Goal: Information Seeking & Learning: Learn about a topic

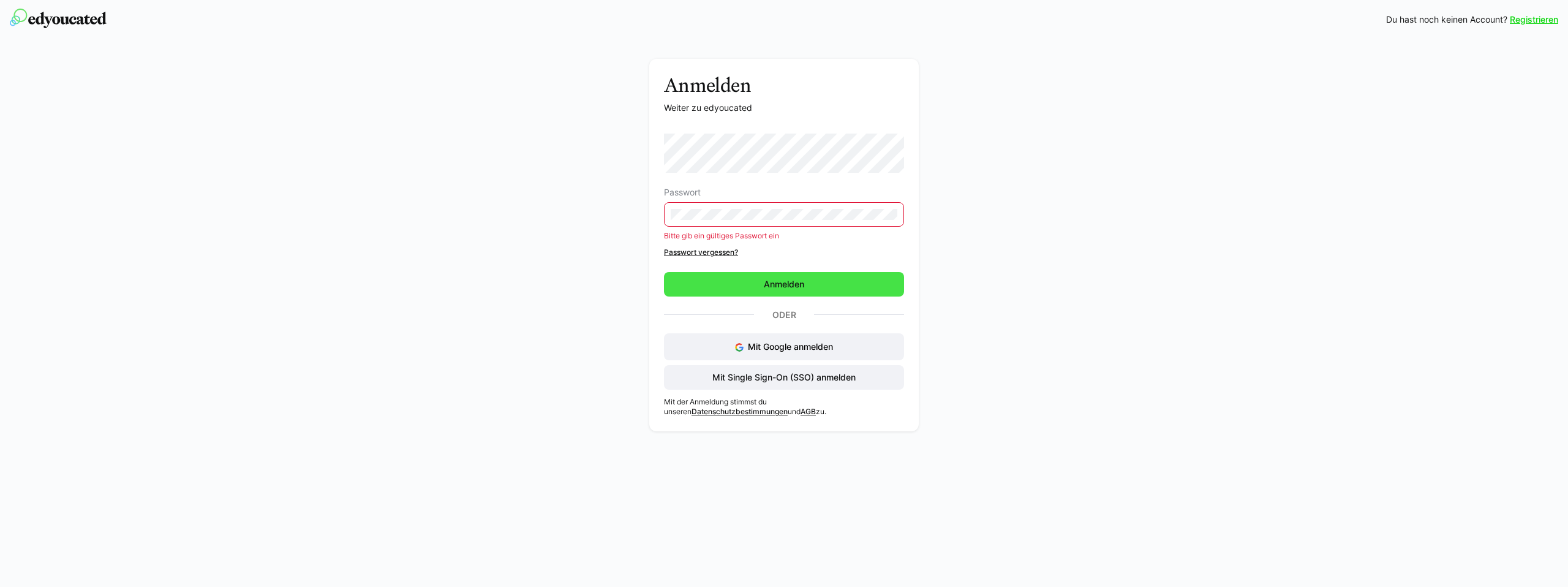
click at [755, 260] on form "Passwort Bitte gib ein gültiges Passwort ein Passwort vergessen? Anmelden" at bounding box center [784, 215] width 240 height 163
click at [752, 270] on form "Passwort Bitte gib ein gültiges Passwort ein Passwort vergessen? Anmelden" at bounding box center [784, 215] width 240 height 163
click at [754, 281] on span "Anmelden" at bounding box center [784, 285] width 240 height 25
click at [754, 285] on span "Anmelden" at bounding box center [784, 285] width 240 height 25
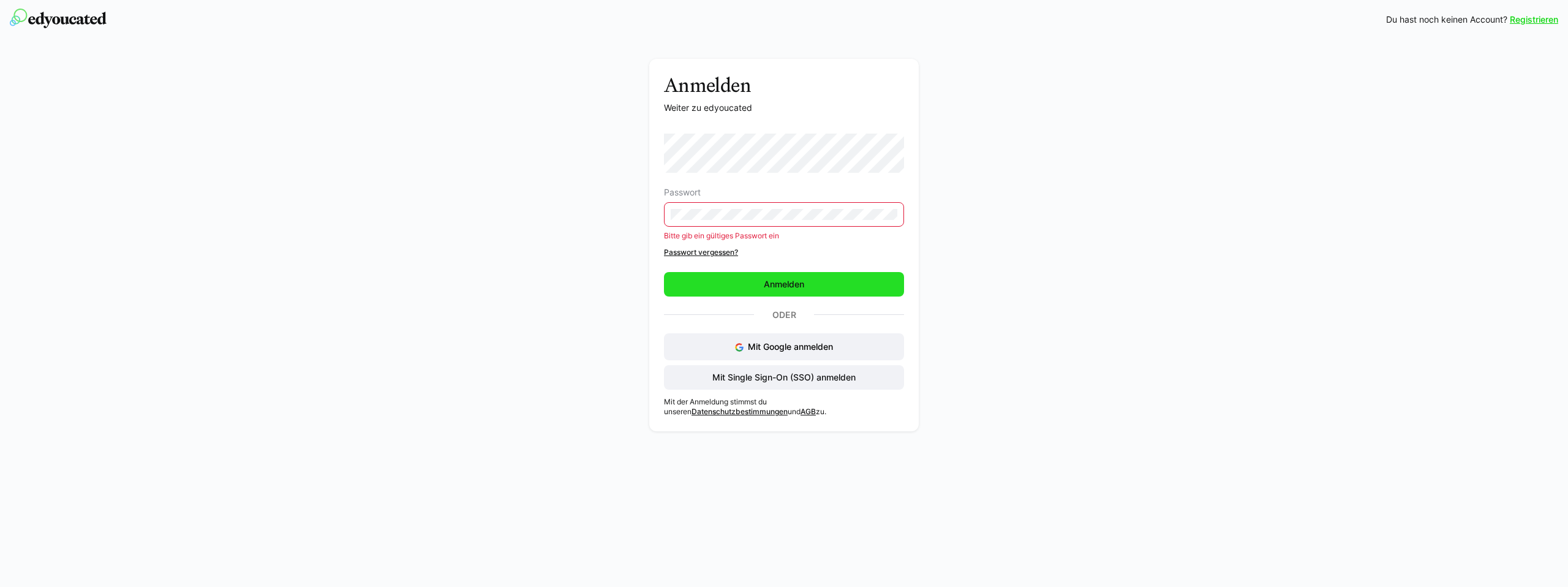
click at [754, 285] on span "Anmelden" at bounding box center [784, 285] width 240 height 25
click at [772, 287] on span "Anmelden" at bounding box center [784, 284] width 44 height 12
click at [772, 285] on span "Anmelden" at bounding box center [784, 284] width 44 height 12
click at [772, 284] on span "Anmelden" at bounding box center [784, 284] width 44 height 12
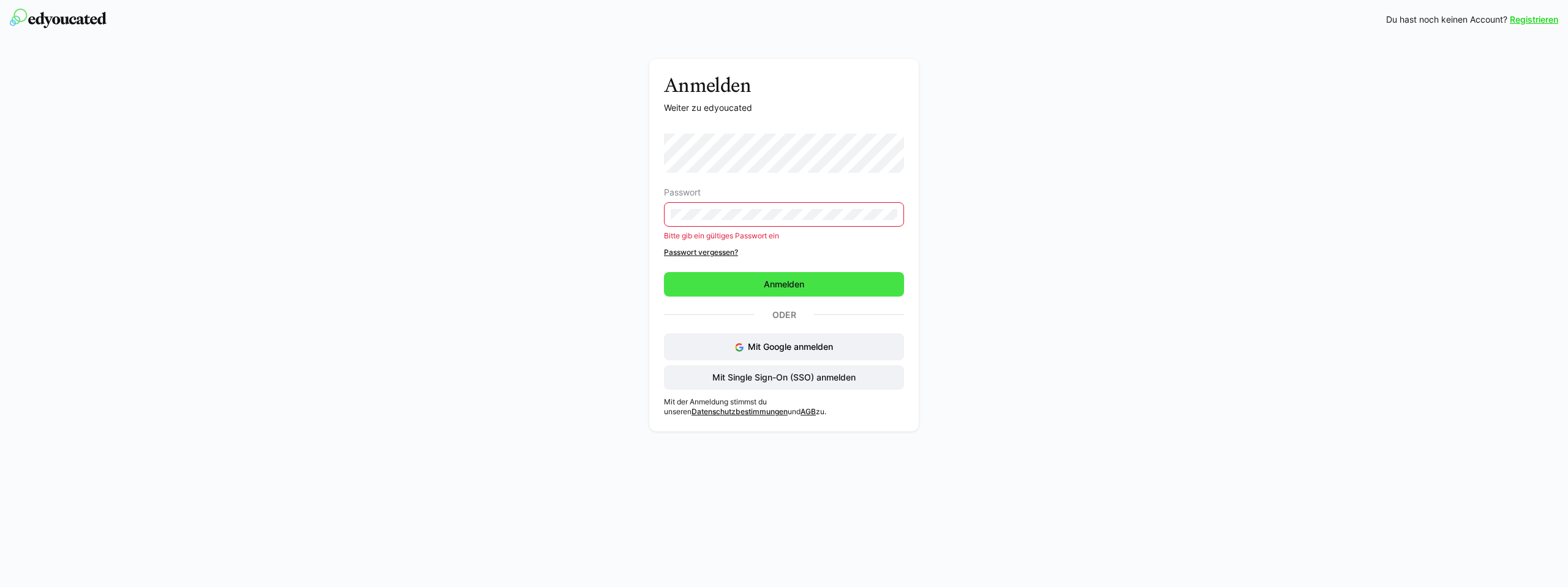
click at [772, 284] on span "Anmelden" at bounding box center [784, 284] width 44 height 12
click at [807, 347] on span "Mit Google anmelden" at bounding box center [790, 347] width 85 height 10
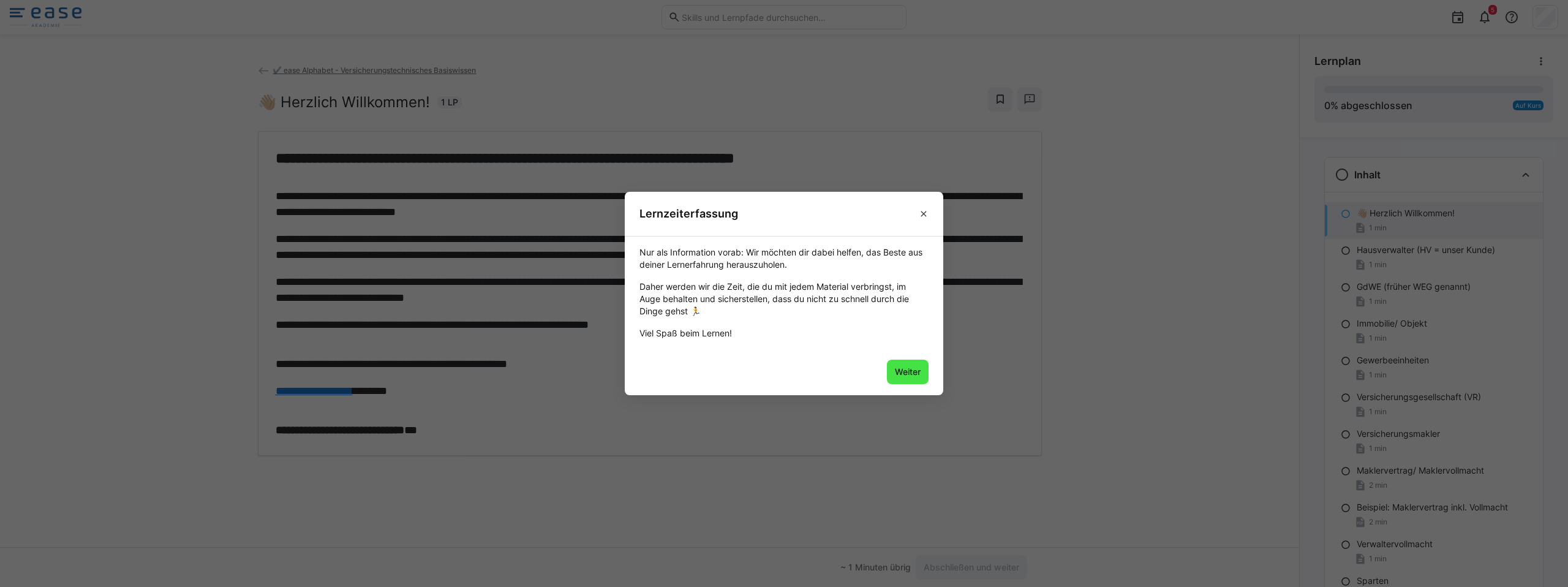
click at [904, 369] on span "Weiter" at bounding box center [907, 372] width 29 height 12
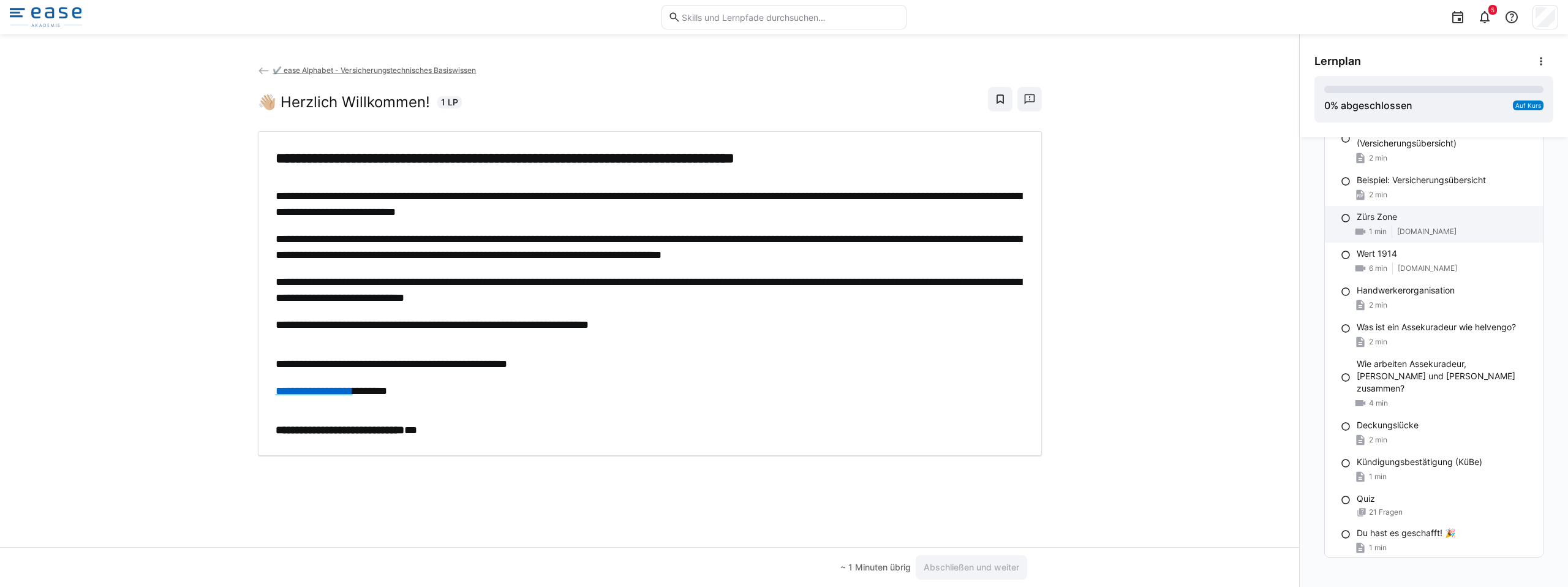
scroll to position [1340, 0]
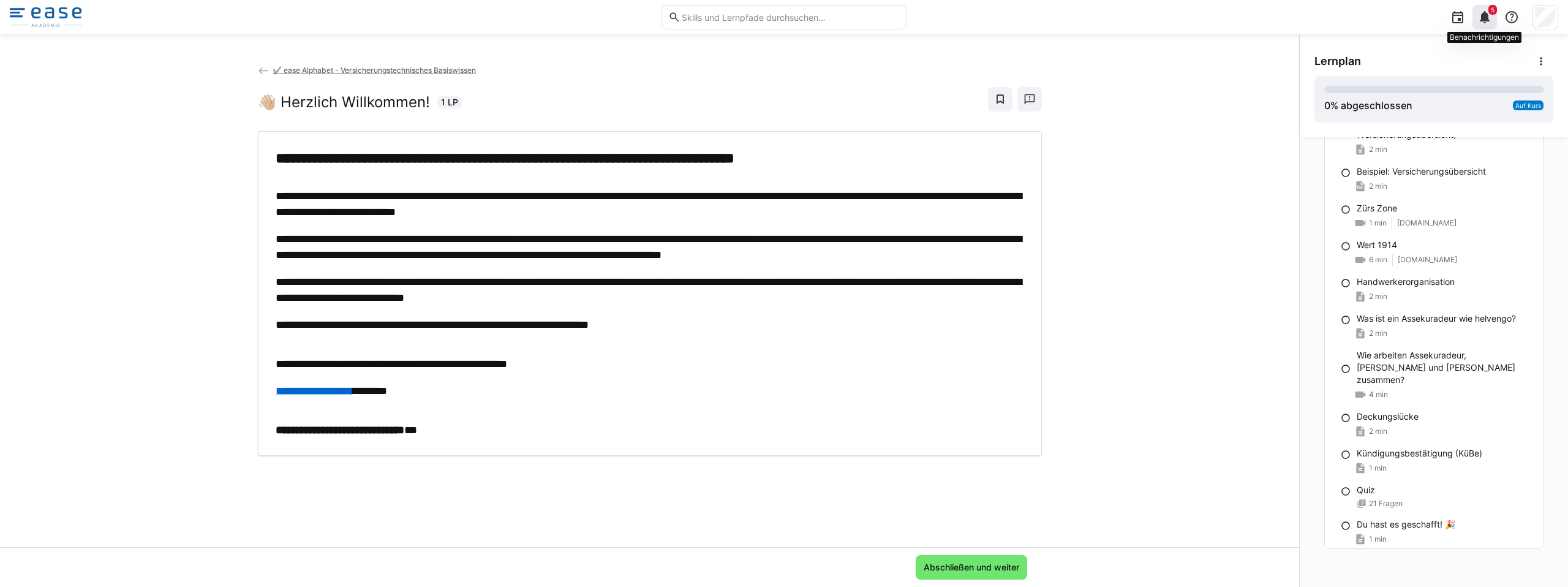
click at [1487, 17] on eds-icon at bounding box center [1485, 17] width 15 height 15
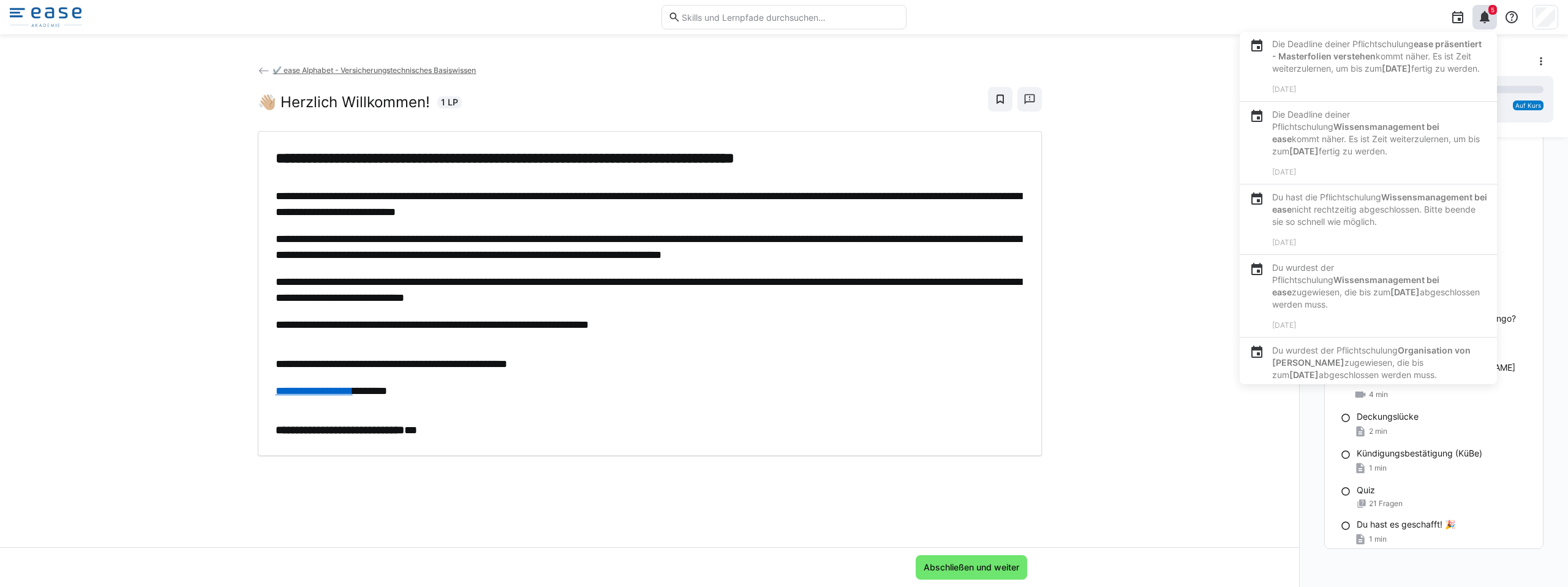
scroll to position [994, 0]
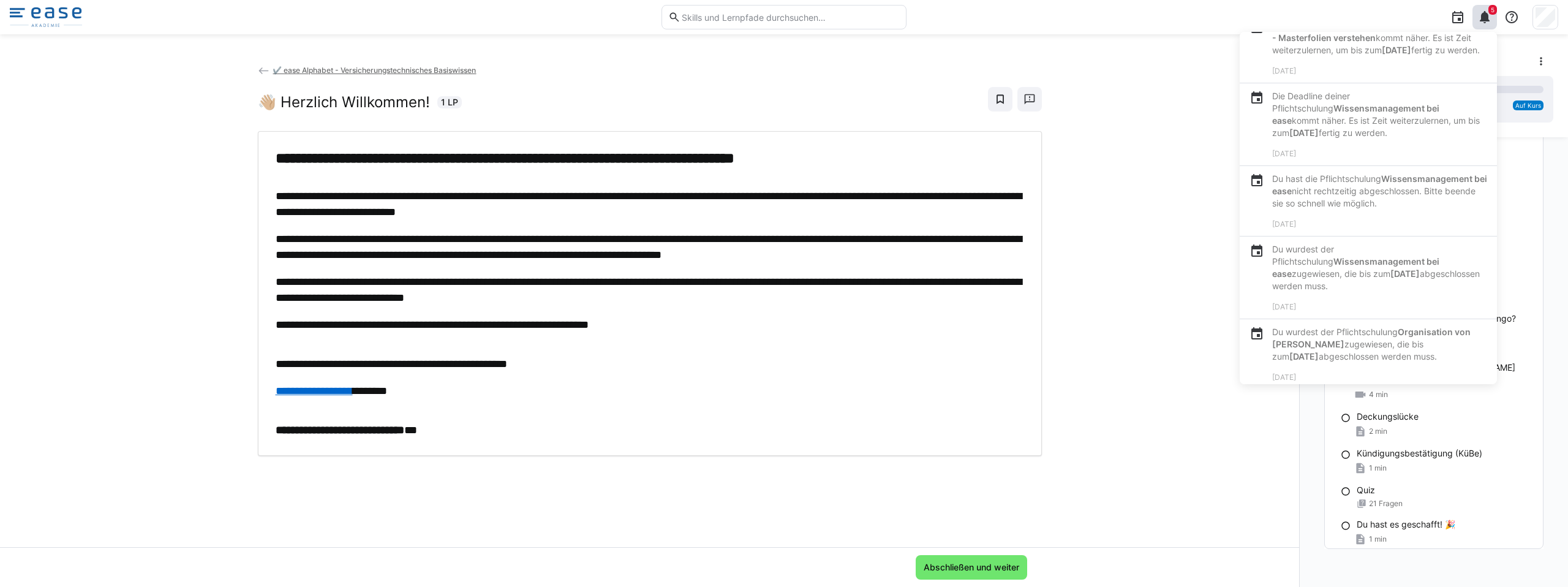
click at [1190, 247] on div "**********" at bounding box center [649, 306] width 1299 height 484
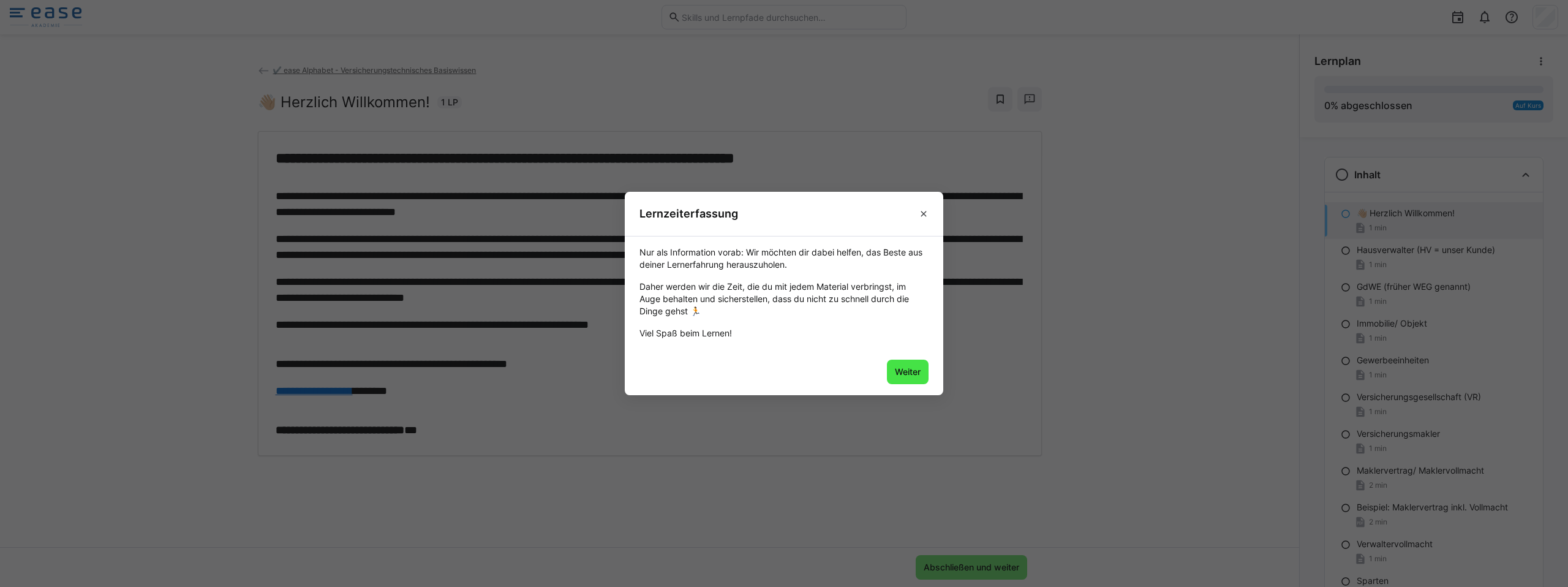
click at [902, 367] on span "Weiter" at bounding box center [907, 372] width 29 height 12
